Goal: Task Accomplishment & Management: Manage account settings

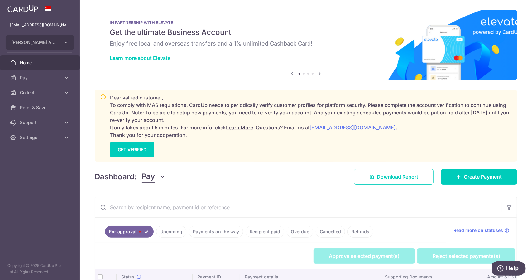
scroll to position [156, 0]
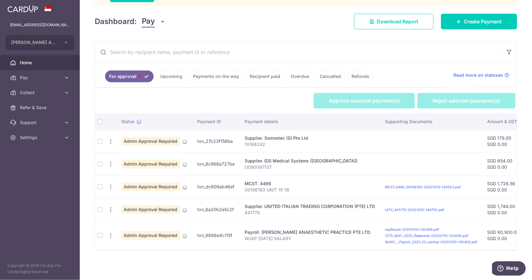
click at [98, 119] on th at bounding box center [100, 121] width 10 height 16
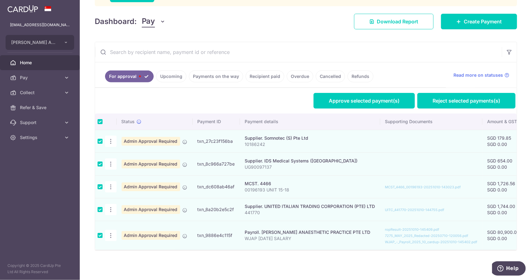
click at [99, 232] on td at bounding box center [100, 235] width 10 height 29
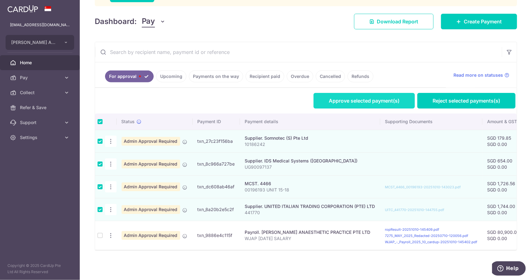
click at [393, 99] on link "Approve selected payment(s)" at bounding box center [363, 101] width 101 height 16
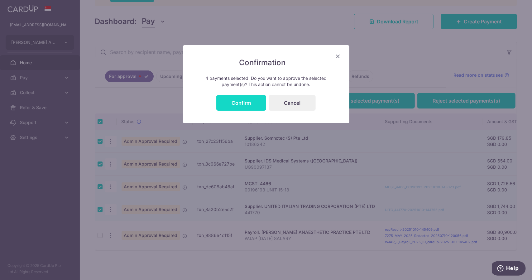
click at [249, 106] on button "Confirm" at bounding box center [241, 103] width 50 height 16
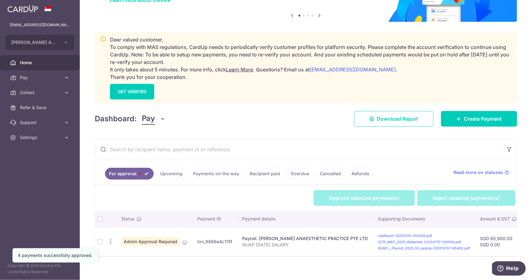
click at [99, 218] on th at bounding box center [100, 219] width 10 height 16
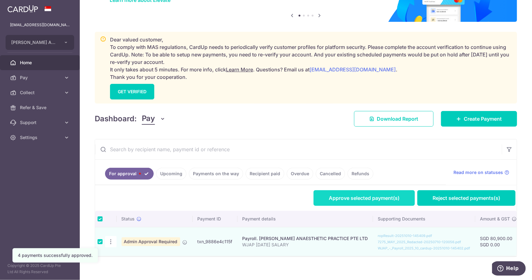
click at [380, 198] on link "Approve selected payment(s)" at bounding box center [363, 198] width 101 height 16
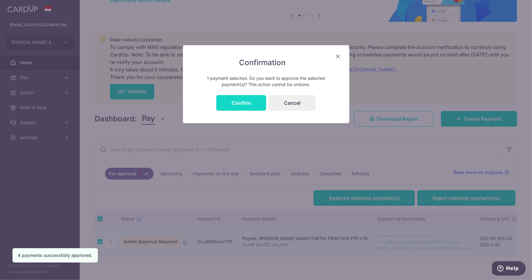
click at [238, 100] on button "Confirm" at bounding box center [241, 103] width 50 height 16
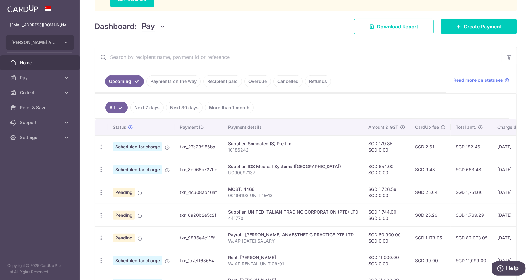
scroll to position [125, 0]
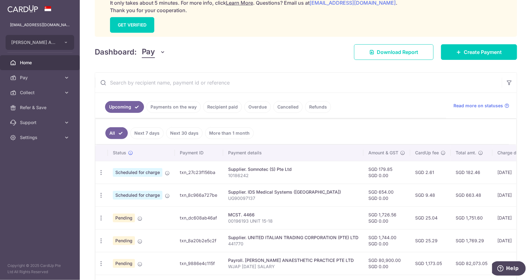
click at [50, 63] on span "Home" at bounding box center [40, 63] width 41 height 6
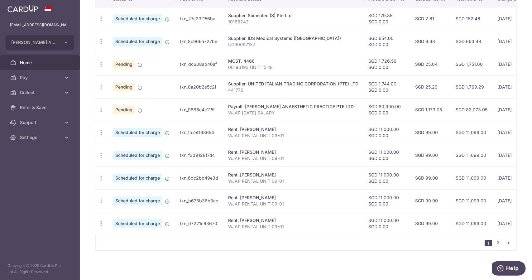
scroll to position [216, 0]
